Goal: Navigation & Orientation: Understand site structure

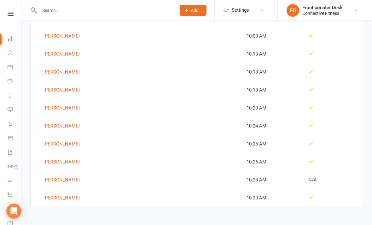
click at [10, 43] on link "Dashboard" at bounding box center [15, 39] width 14 height 14
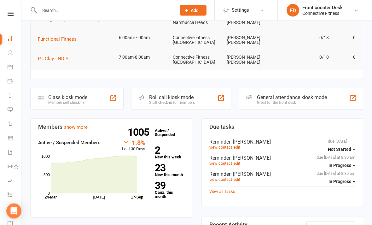
scroll to position [96, 0]
click at [158, 150] on strong "2" at bounding box center [168, 149] width 27 height 9
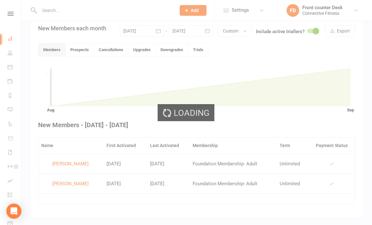
scroll to position [142, 0]
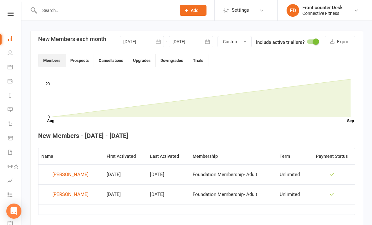
click at [14, 39] on link "Dashboard" at bounding box center [15, 39] width 14 height 14
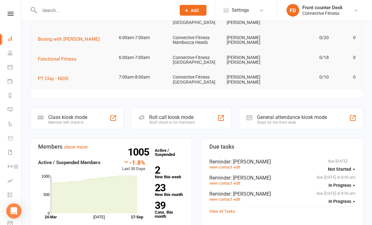
scroll to position [81, 0]
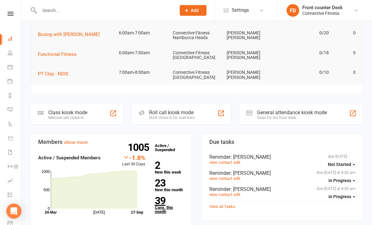
click at [163, 198] on strong "39" at bounding box center [168, 200] width 27 height 9
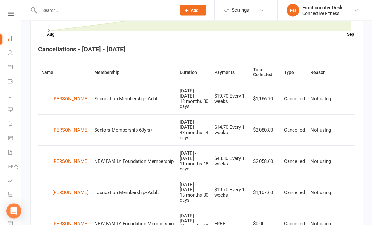
scroll to position [227, 0]
click at [11, 40] on icon at bounding box center [10, 38] width 5 height 5
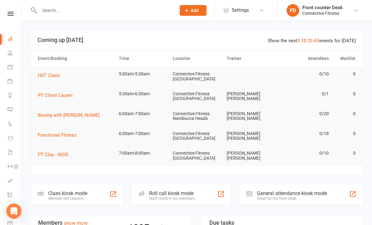
click at [306, 39] on link "10" at bounding box center [303, 41] width 5 height 6
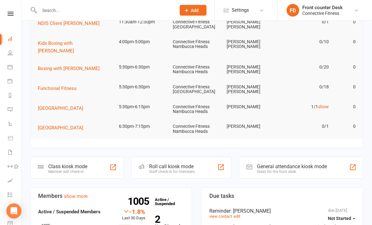
scroll to position [240, 0]
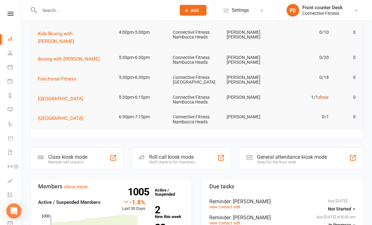
click at [320, 95] on link "show" at bounding box center [323, 97] width 11 height 5
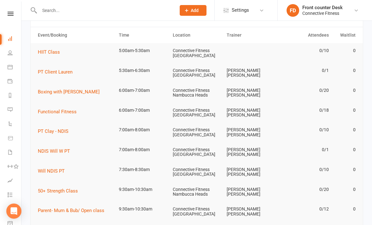
scroll to position [0, 0]
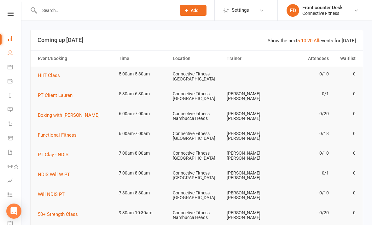
click at [14, 48] on link "People" at bounding box center [15, 53] width 14 height 14
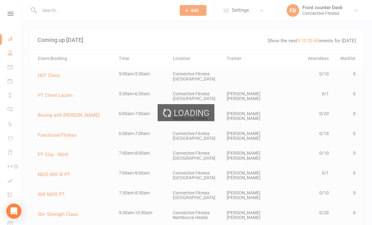
select select "100"
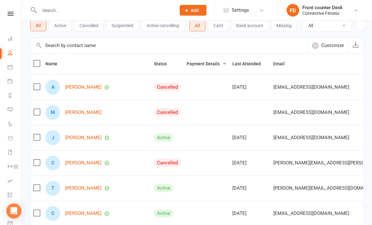
scroll to position [38, 0]
click at [10, 41] on icon at bounding box center [10, 38] width 5 height 5
